Goal: Task Accomplishment & Management: Complete application form

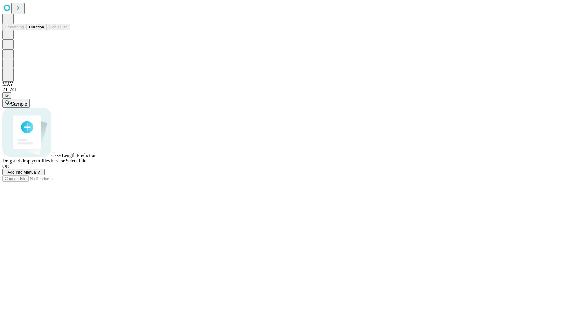
click at [44, 30] on button "Duration" at bounding box center [37, 27] width 20 height 6
click at [40, 174] on span "Add Info Manually" at bounding box center [24, 172] width 32 height 5
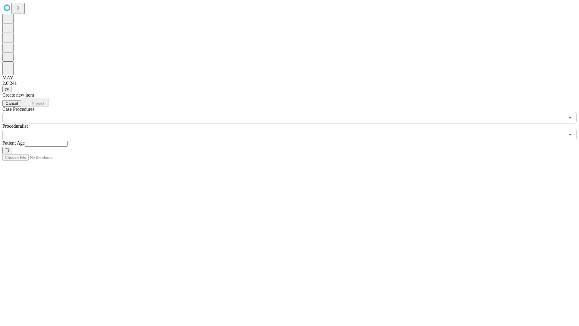
click at [68, 141] on input "text" at bounding box center [46, 144] width 43 height 6
type input "**"
